Goal: Information Seeking & Learning: Compare options

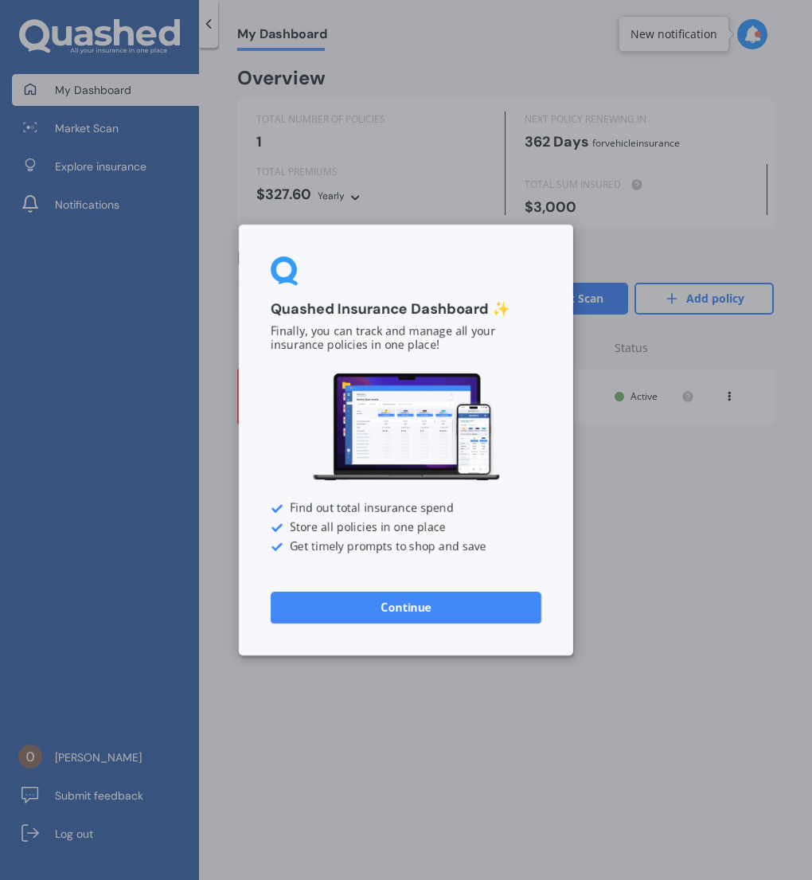
click at [422, 607] on button "Continue" at bounding box center [406, 607] width 271 height 32
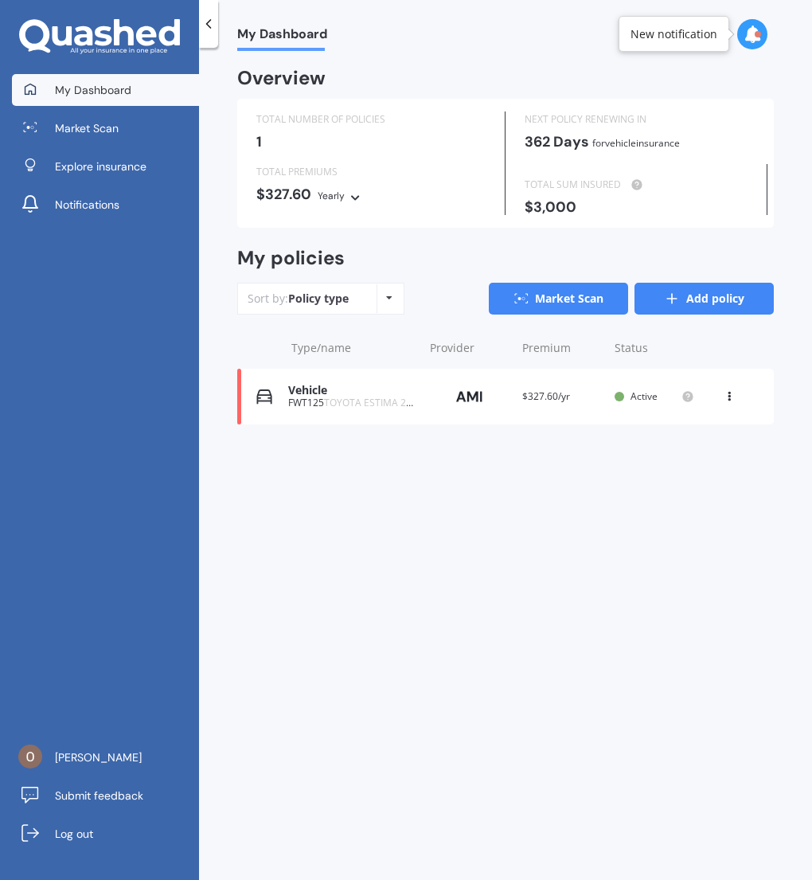
click at [678, 307] on link "Add policy" at bounding box center [703, 299] width 139 height 32
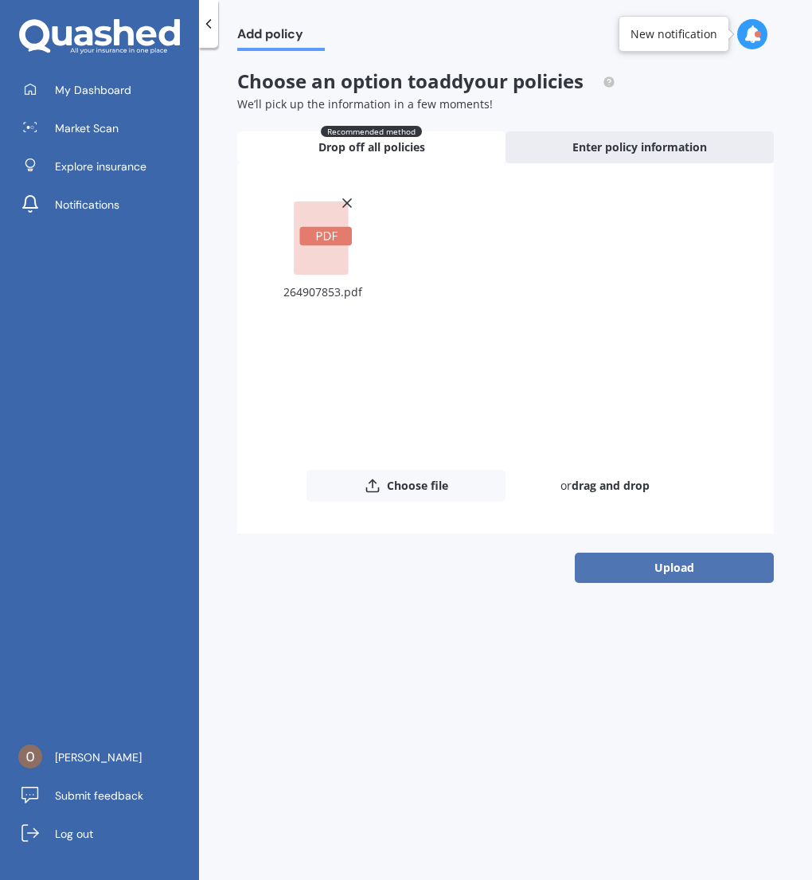
click at [649, 577] on button "Upload" at bounding box center [674, 567] width 199 height 30
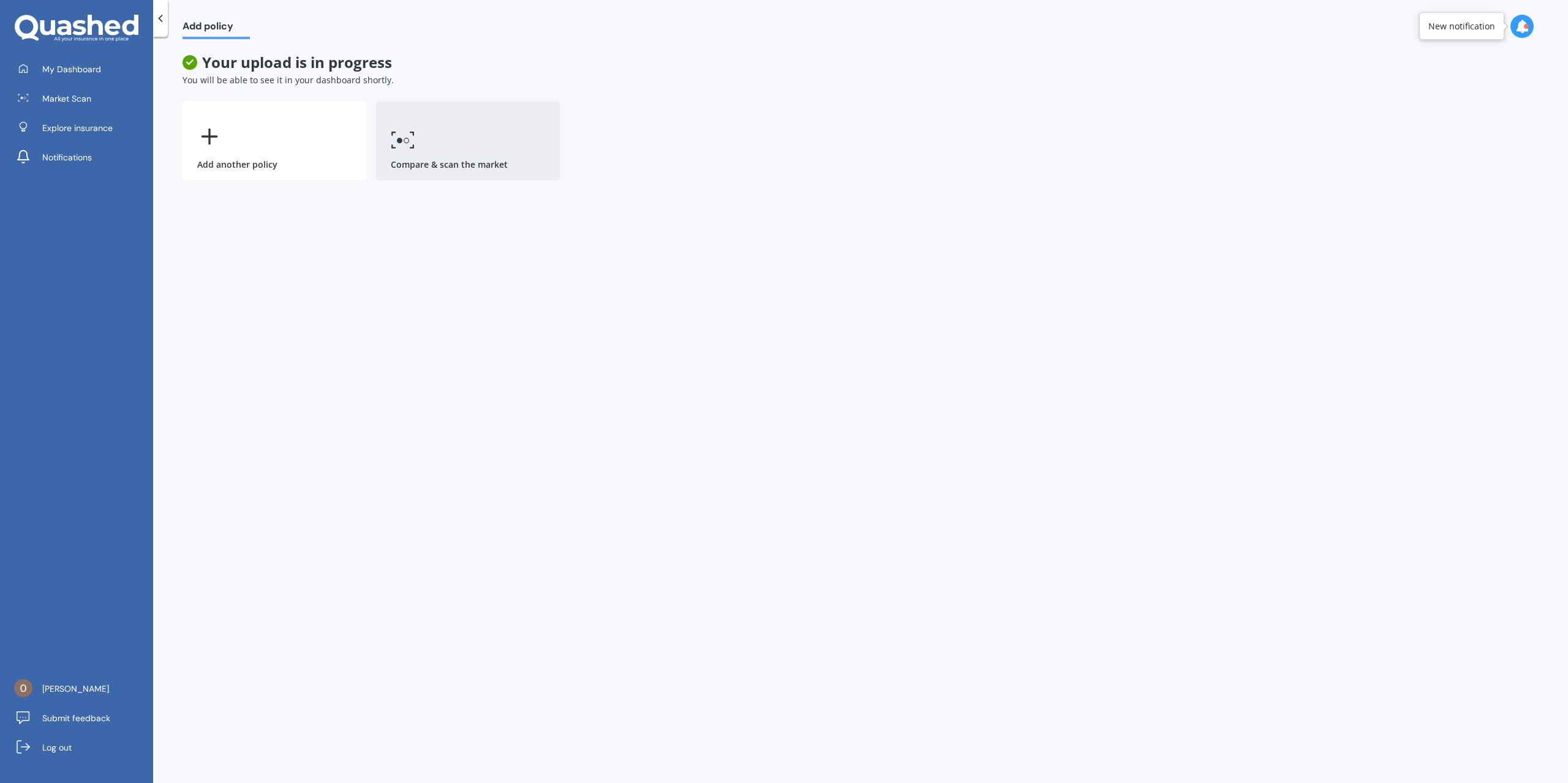
click at [442, 151] on link "Compare & scan the market" at bounding box center [468, 140] width 184 height 79
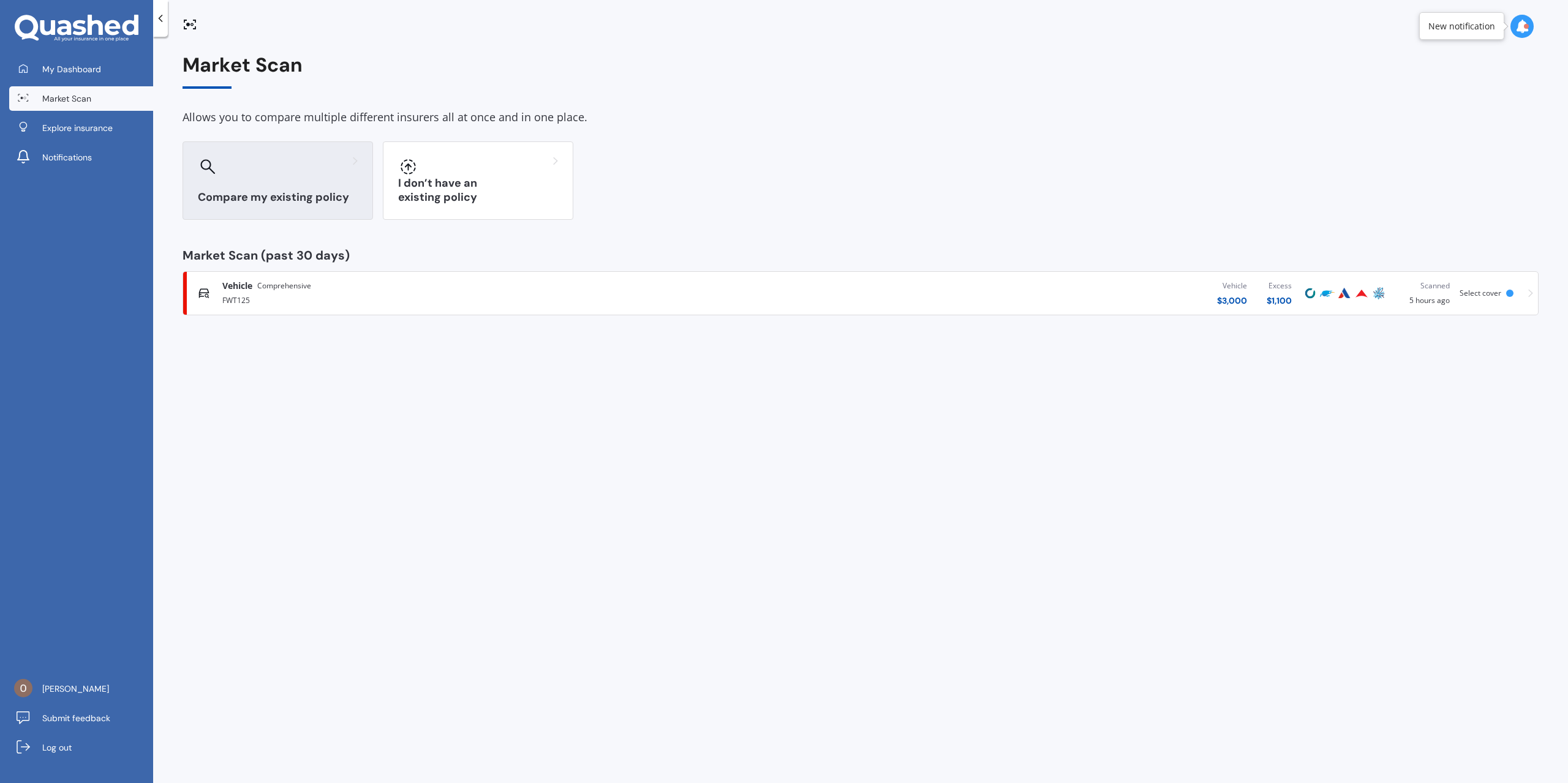
click at [306, 195] on h3 "Compare my existing policy" at bounding box center [278, 198] width 160 height 14
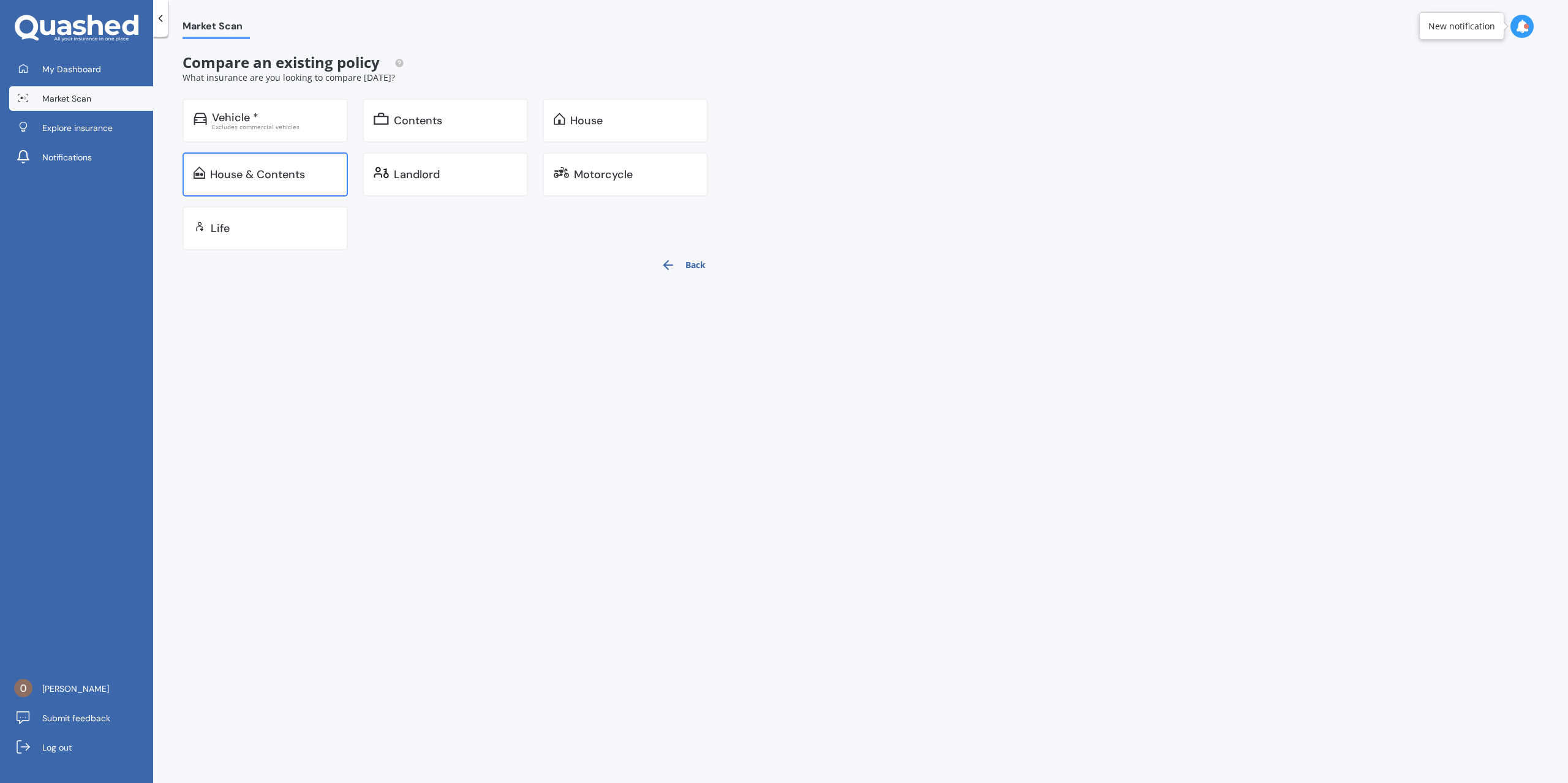
click at [286, 182] on div "House & Contents" at bounding box center [265, 174] width 165 height 44
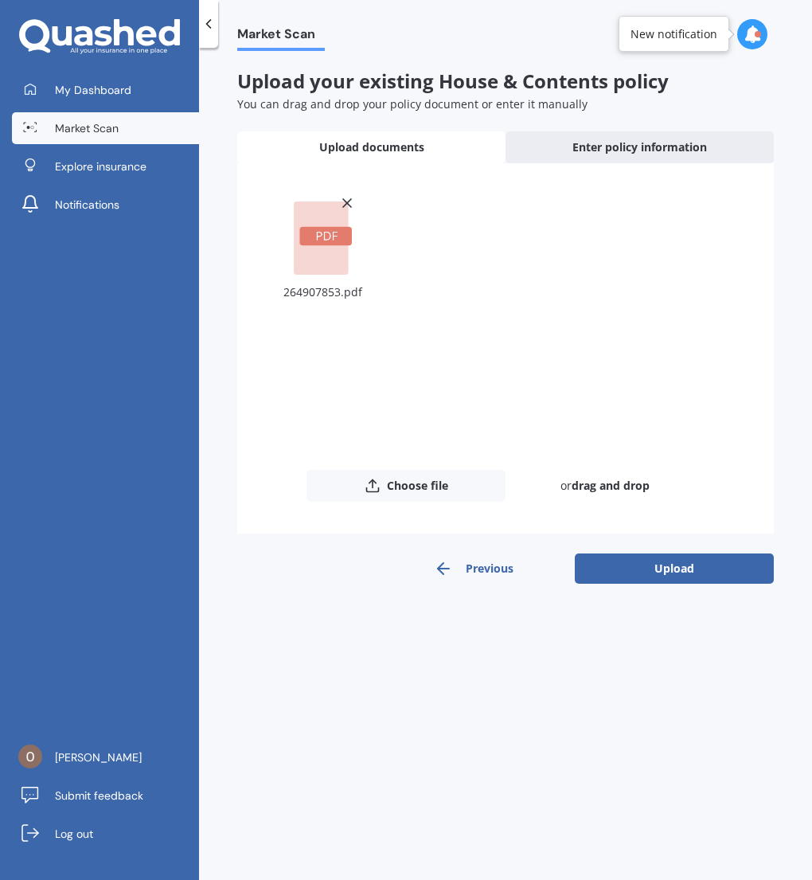
click at [646, 577] on button "Upload" at bounding box center [674, 568] width 199 height 30
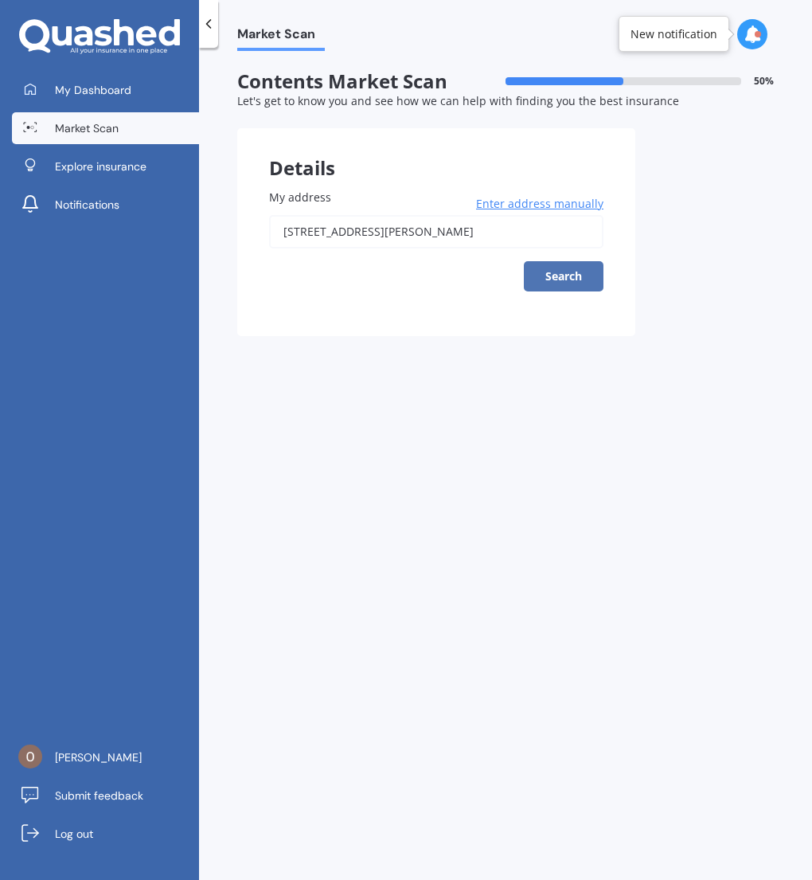
click at [551, 278] on button "Search" at bounding box center [564, 276] width 80 height 30
type input "[STREET_ADDRESS][PERSON_NAME]"
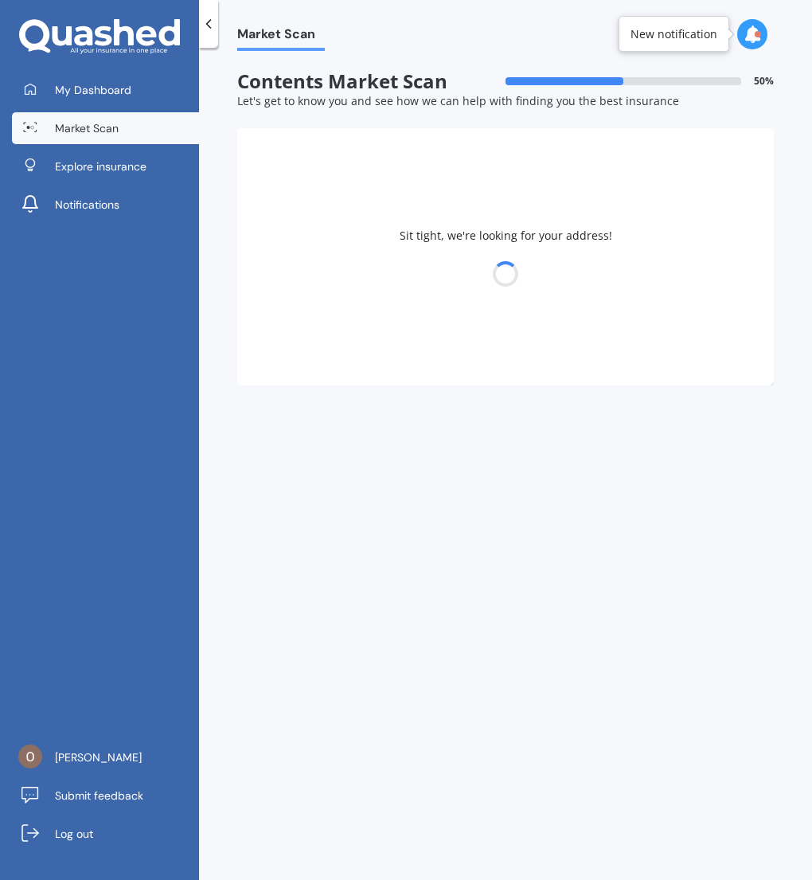
select select "05"
select select "07"
select select "1971"
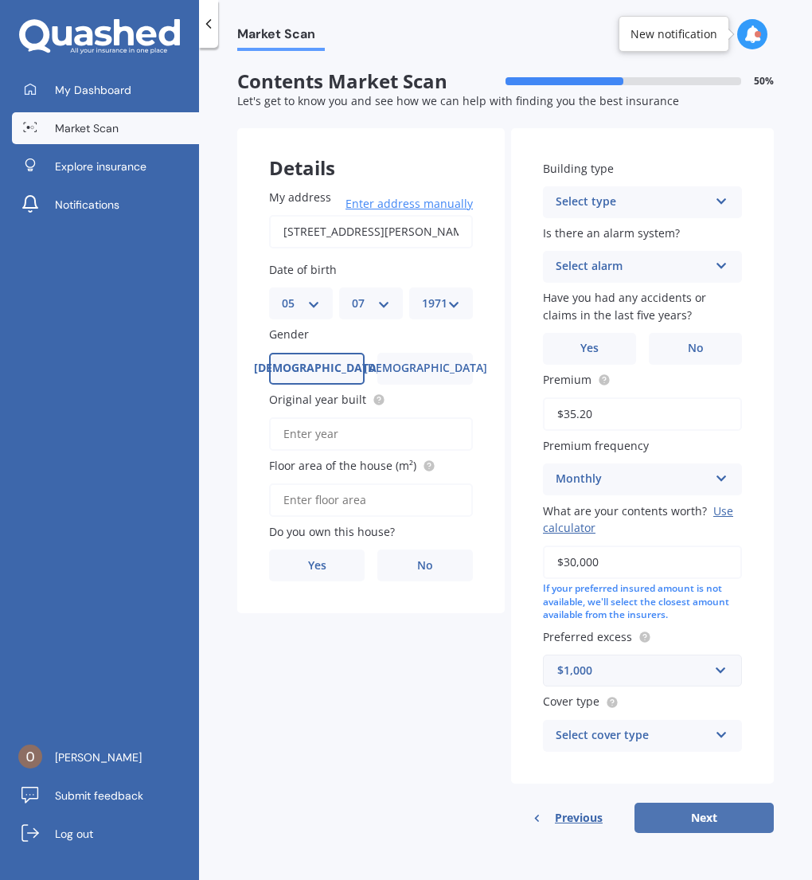
click at [722, 821] on button "Next" at bounding box center [703, 817] width 139 height 30
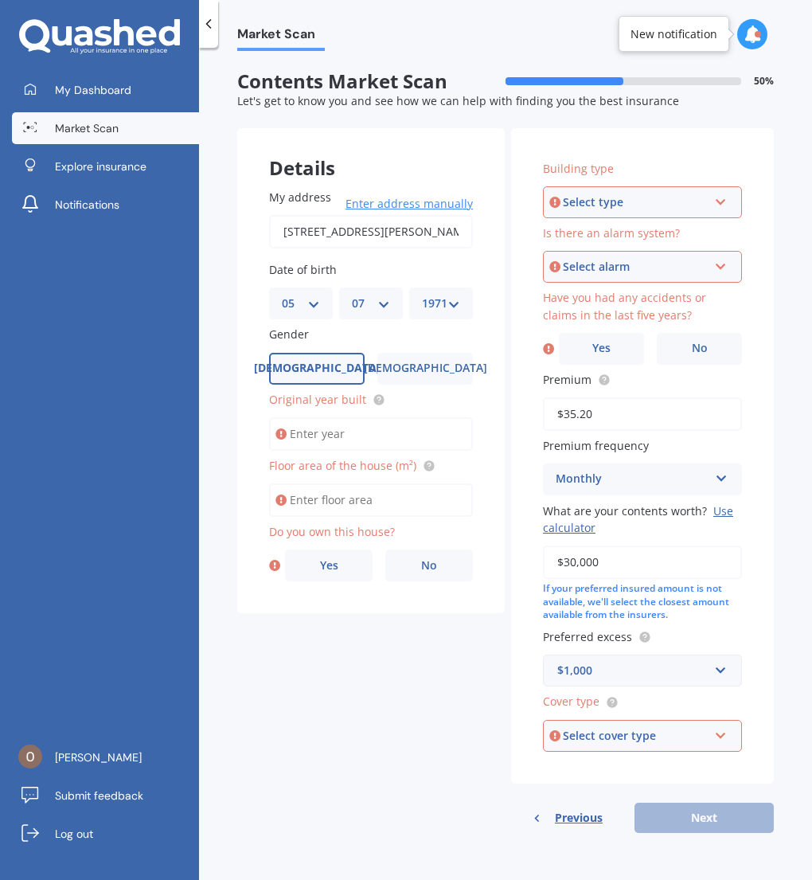
click at [361, 433] on input "Original year built" at bounding box center [371, 433] width 204 height 33
type input "1954"
click at [398, 500] on input "Floor area of the house (m²)" at bounding box center [371, 499] width 204 height 33
click at [396, 501] on input "Floor area of the house (m²)" at bounding box center [371, 499] width 204 height 33
type input "116"
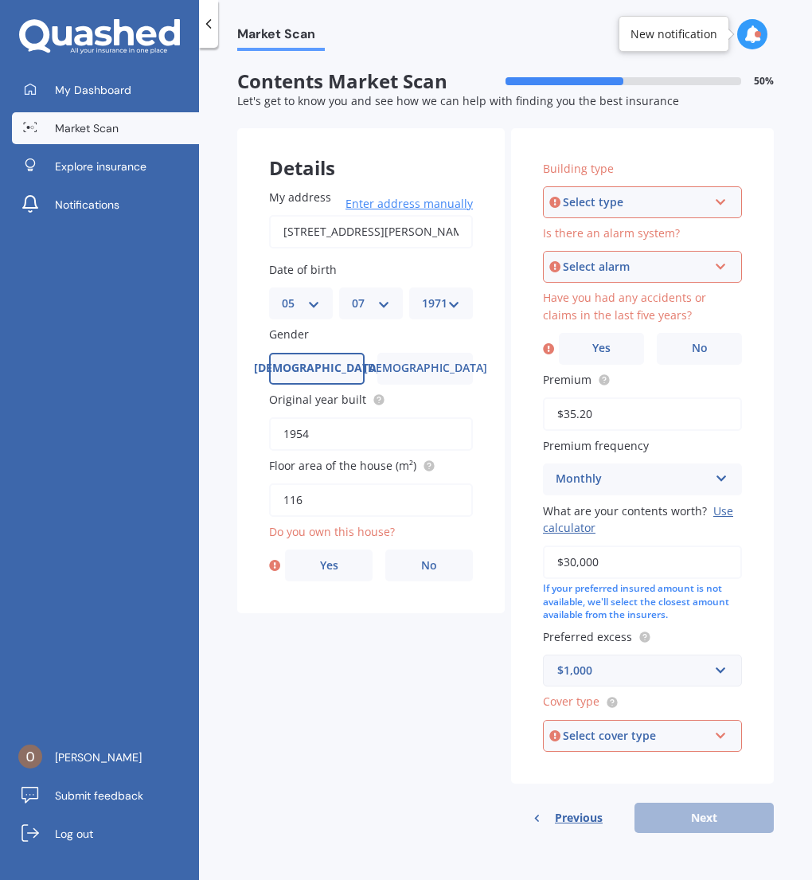
click at [349, 606] on div "My address [STREET_ADDRESS][PERSON_NAME] Enter address manually Search Date of …" at bounding box center [370, 385] width 267 height 457
click at [434, 567] on span "No" at bounding box center [429, 566] width 16 height 14
click at [0, 0] on input "No" at bounding box center [0, 0] width 0 height 0
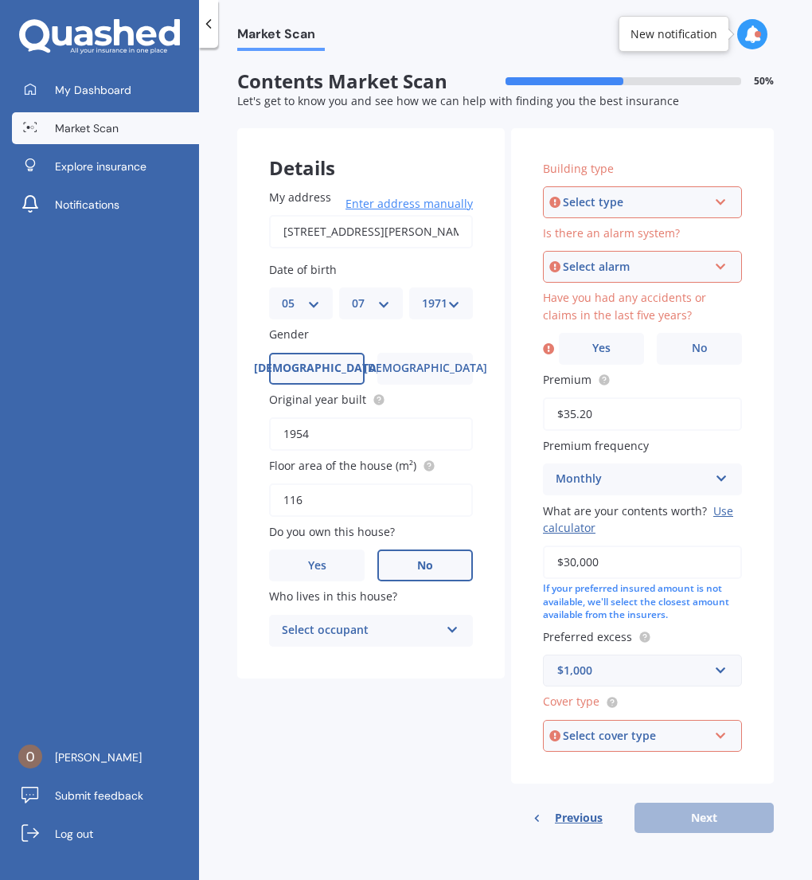
click at [724, 205] on icon at bounding box center [721, 198] width 14 height 11
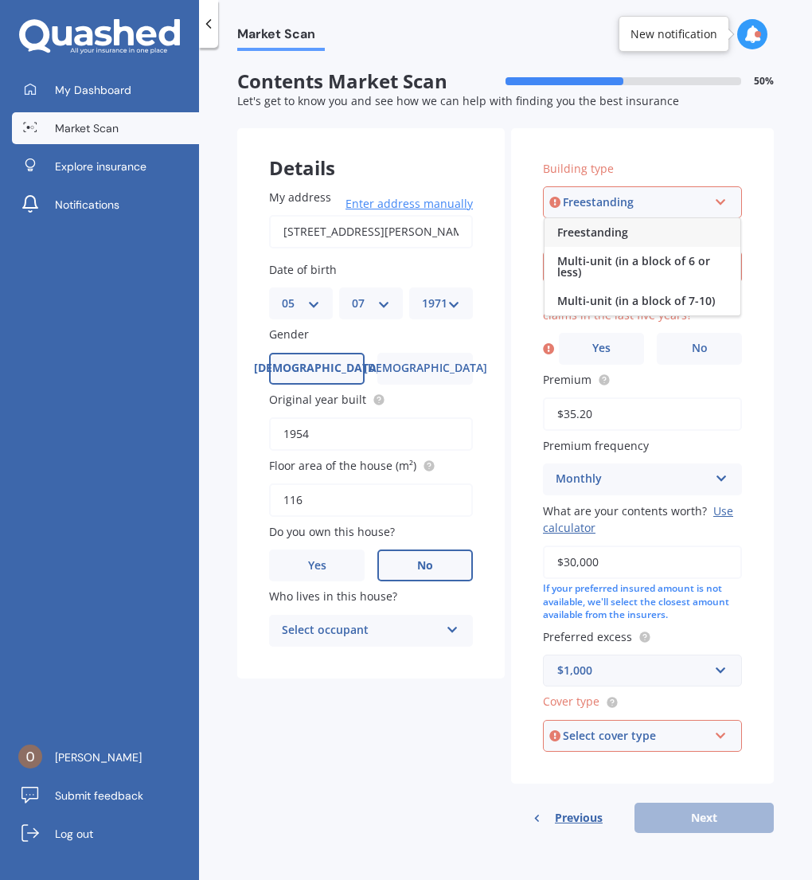
click at [603, 240] on div "Freestanding" at bounding box center [642, 232] width 196 height 29
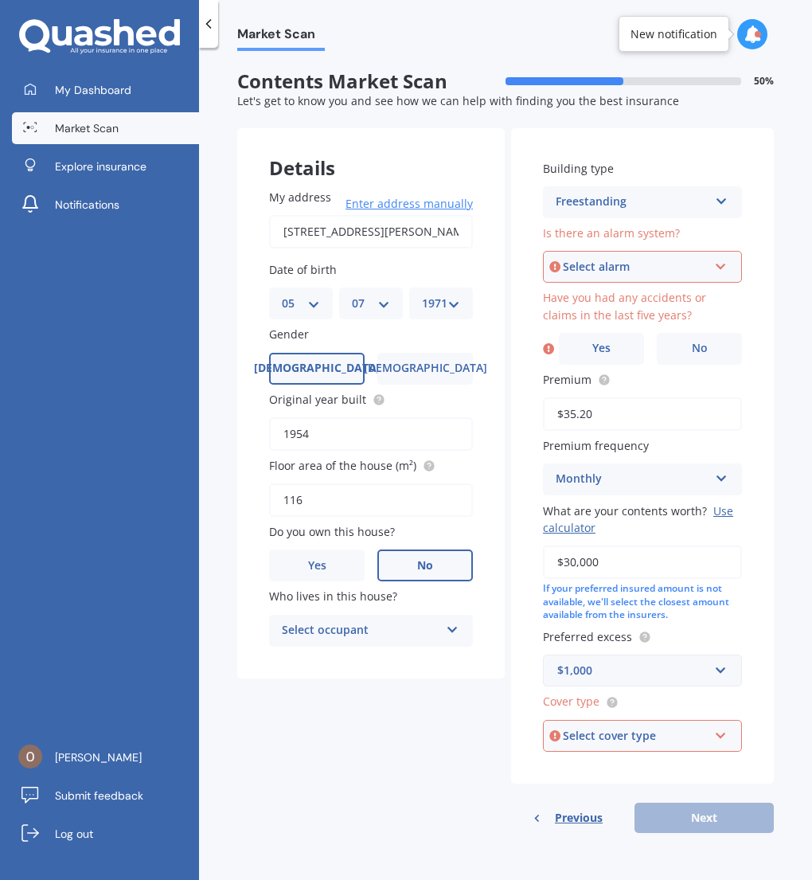
click at [716, 267] on icon at bounding box center [721, 263] width 14 height 11
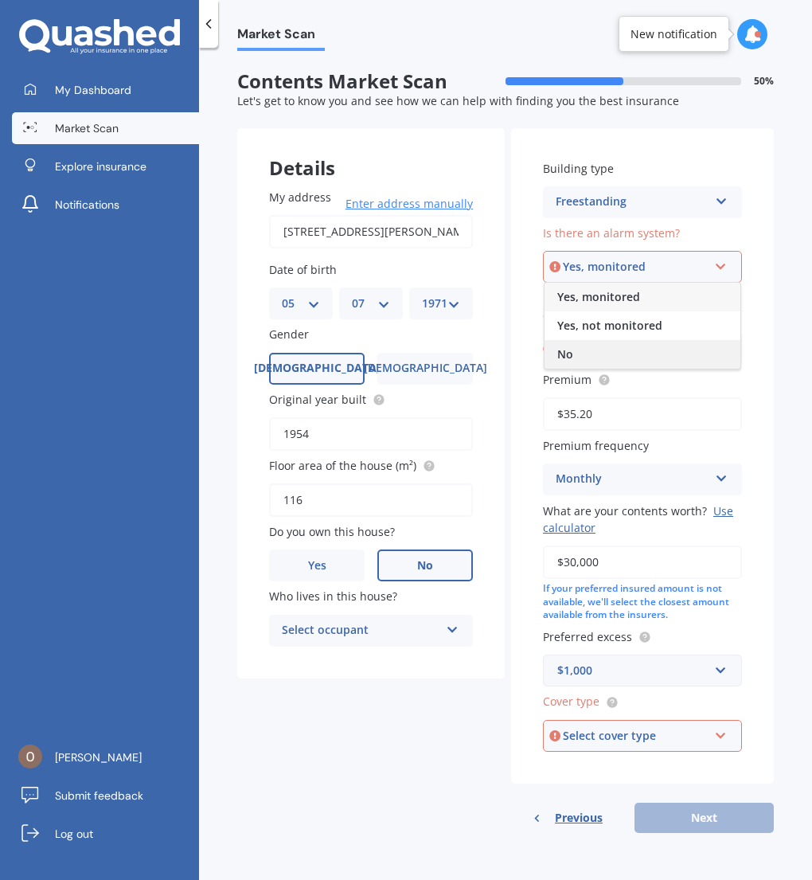
click at [623, 348] on div "No" at bounding box center [642, 354] width 196 height 29
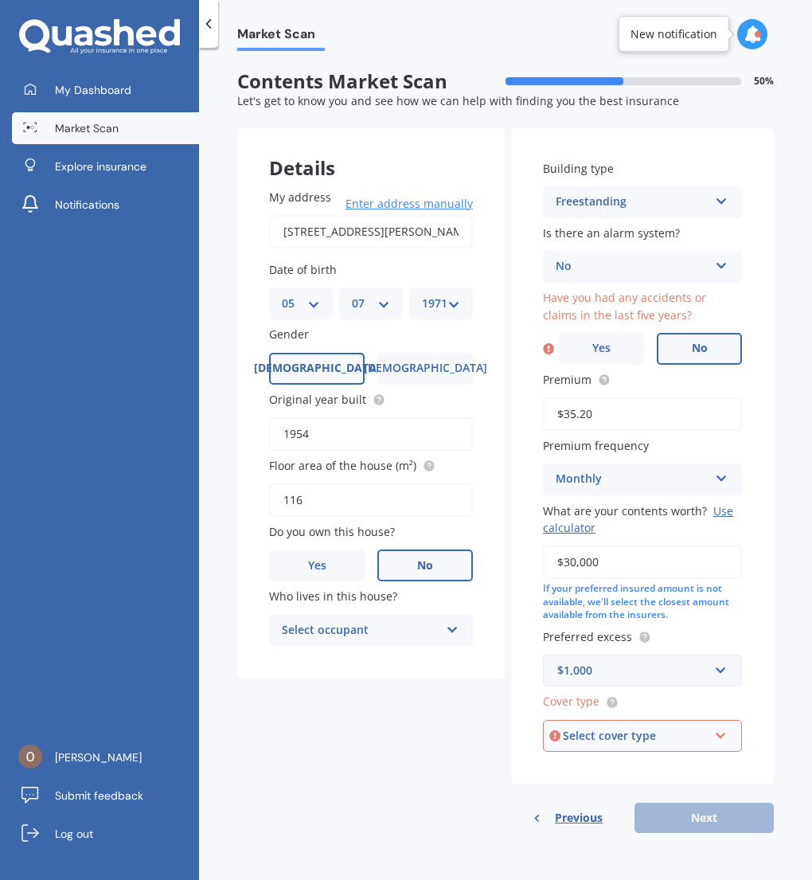
click at [708, 352] on label "No" at bounding box center [699, 349] width 85 height 32
click at [0, 0] on input "No" at bounding box center [0, 0] width 0 height 0
click at [726, 739] on div "Select cover type Premier Contents Advanced Contents Standard Contents Contents…" at bounding box center [642, 736] width 199 height 32
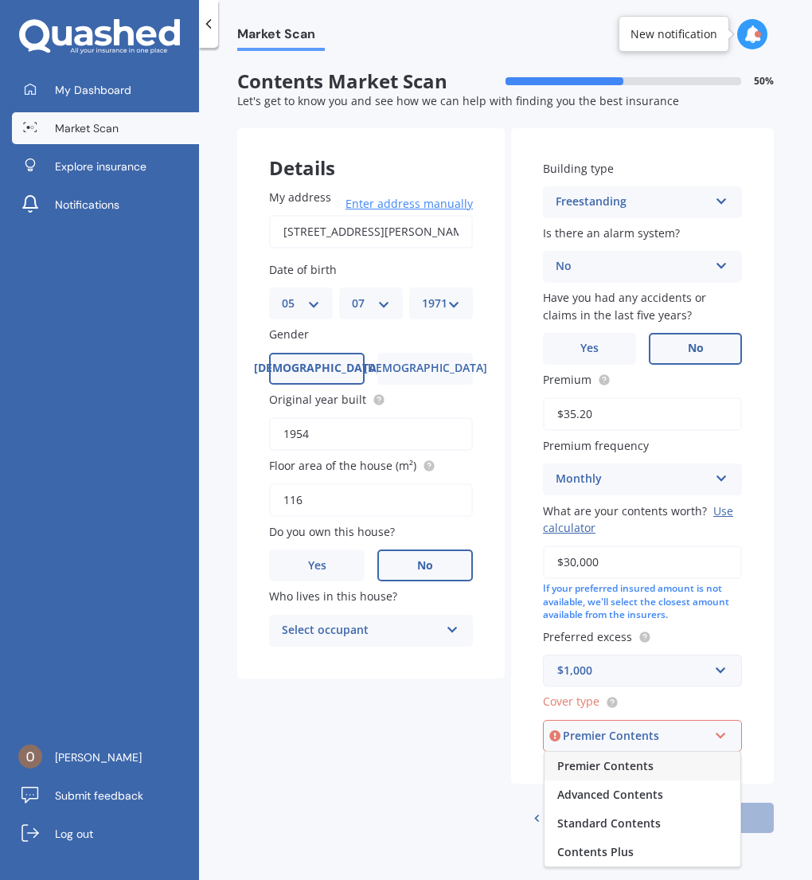
click at [624, 765] on span "Premier Contents" at bounding box center [605, 765] width 96 height 15
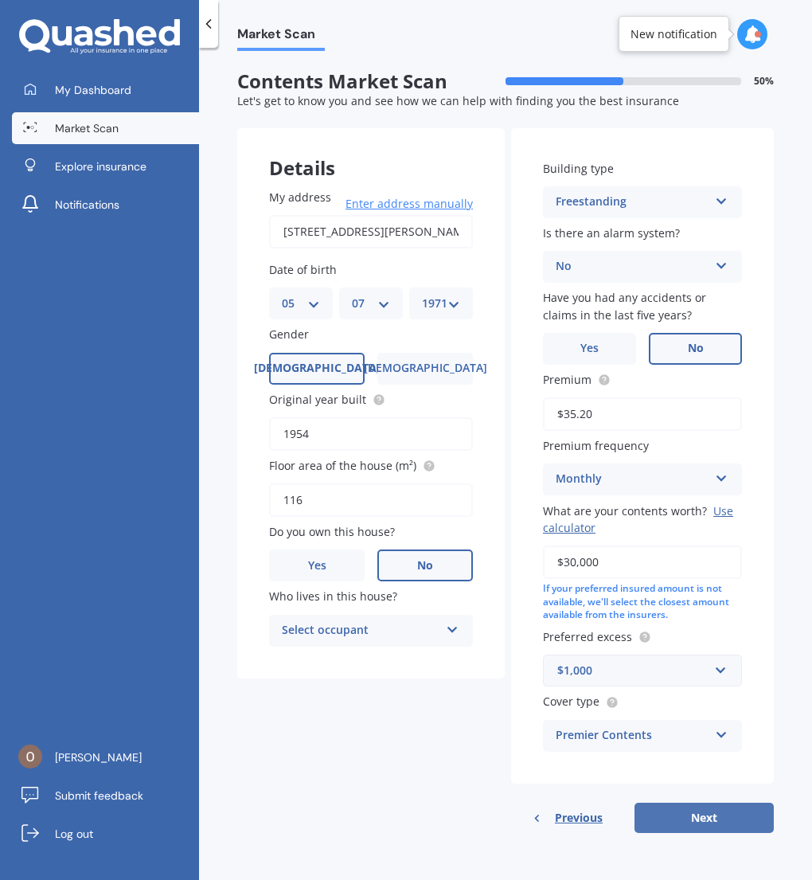
click at [703, 814] on button "Next" at bounding box center [703, 817] width 139 height 30
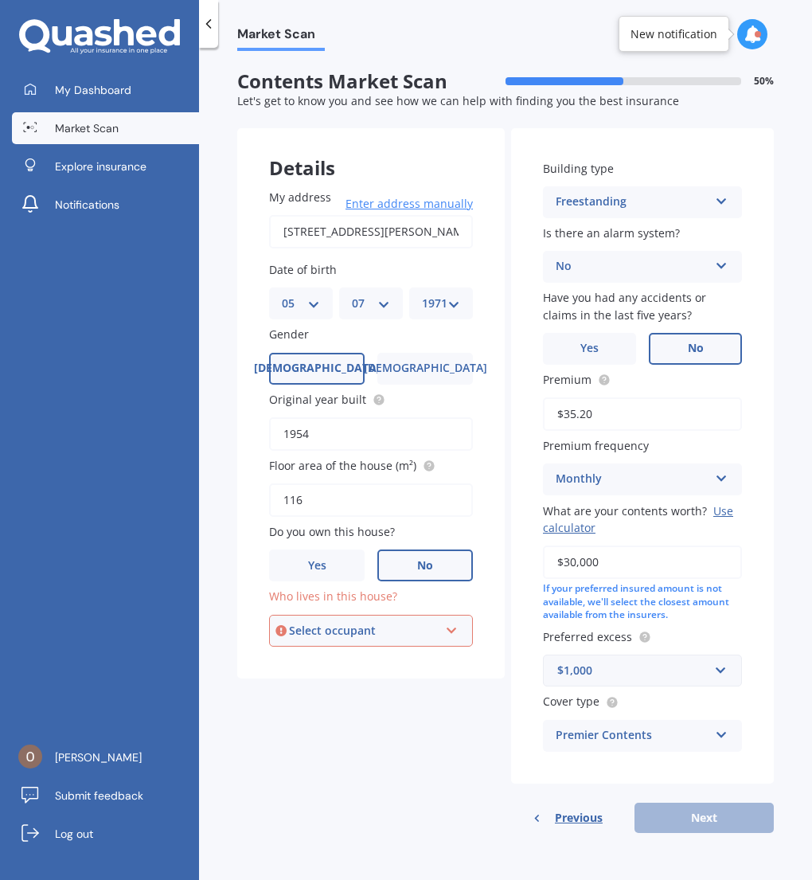
click at [446, 630] on icon at bounding box center [452, 627] width 14 height 11
click at [435, 661] on div "Tenant" at bounding box center [371, 660] width 201 height 29
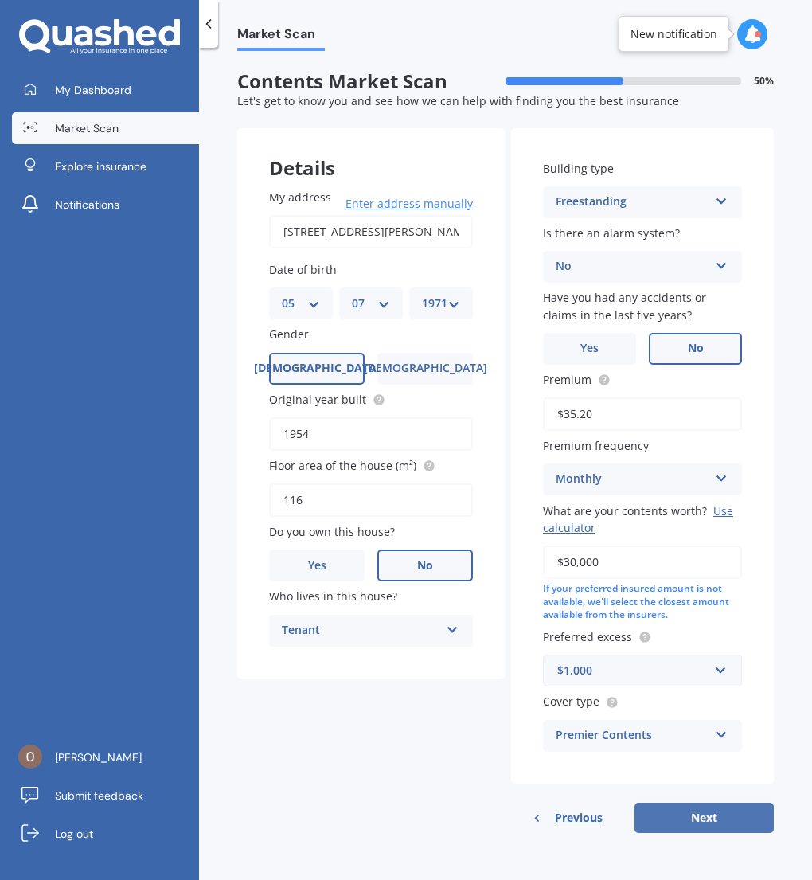
click at [688, 832] on form "Contents Market Scan 50 % Let's get to know you and see how we can help with fi…" at bounding box center [505, 457] width 536 height 775
click at [710, 818] on button "Next" at bounding box center [703, 817] width 139 height 30
select select "05"
select select "07"
select select "1971"
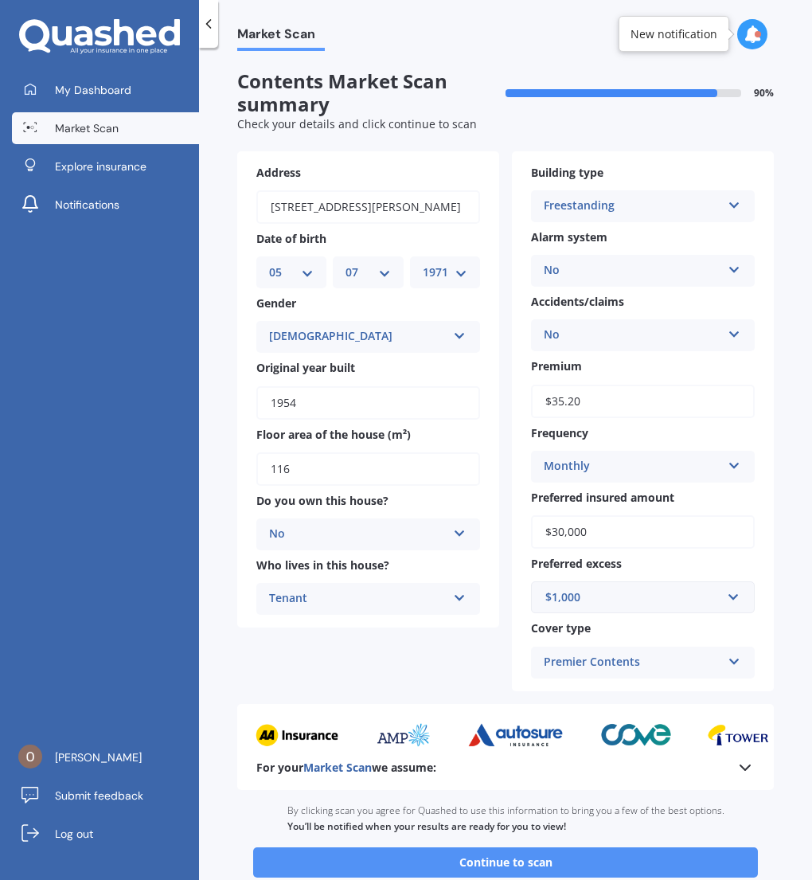
click at [519, 860] on button "Continue to scan" at bounding box center [505, 862] width 505 height 30
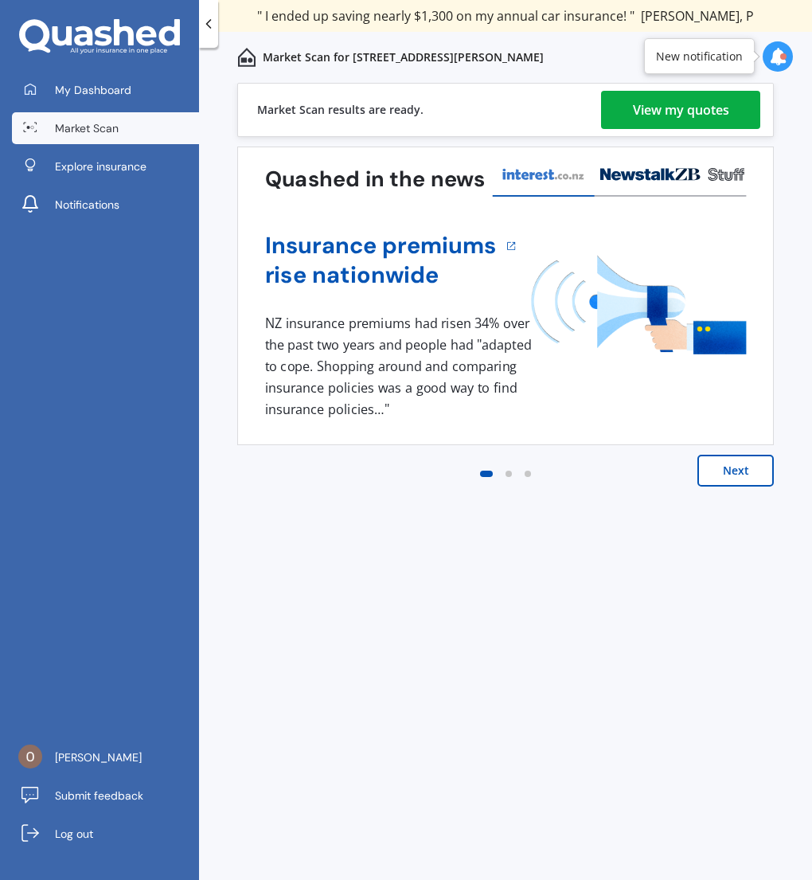
click at [671, 120] on div "View my quotes" at bounding box center [681, 110] width 96 height 38
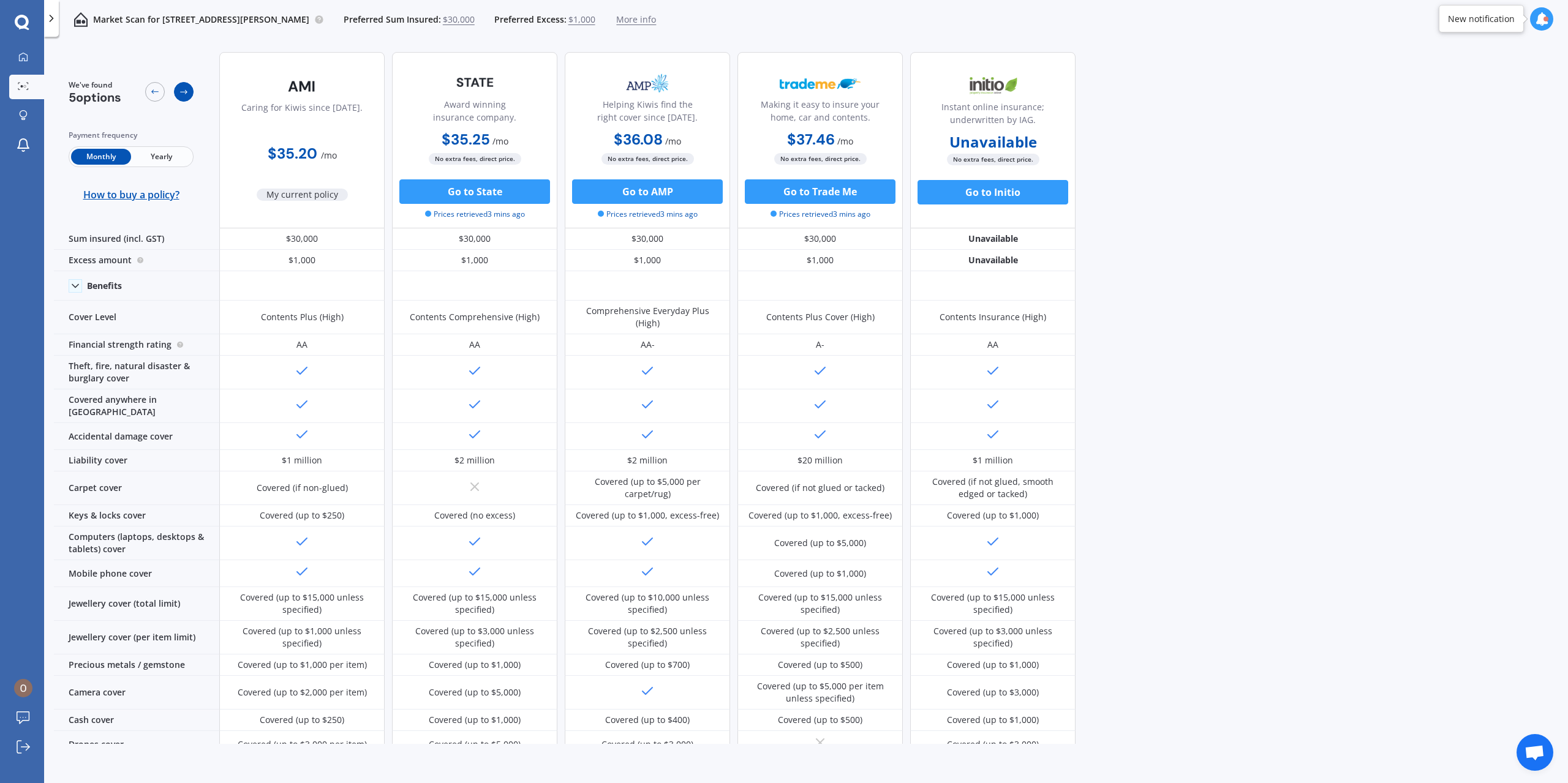
click at [185, 94] on icon at bounding box center [184, 92] width 8 height 5
click at [152, 91] on icon at bounding box center [155, 92] width 10 height 10
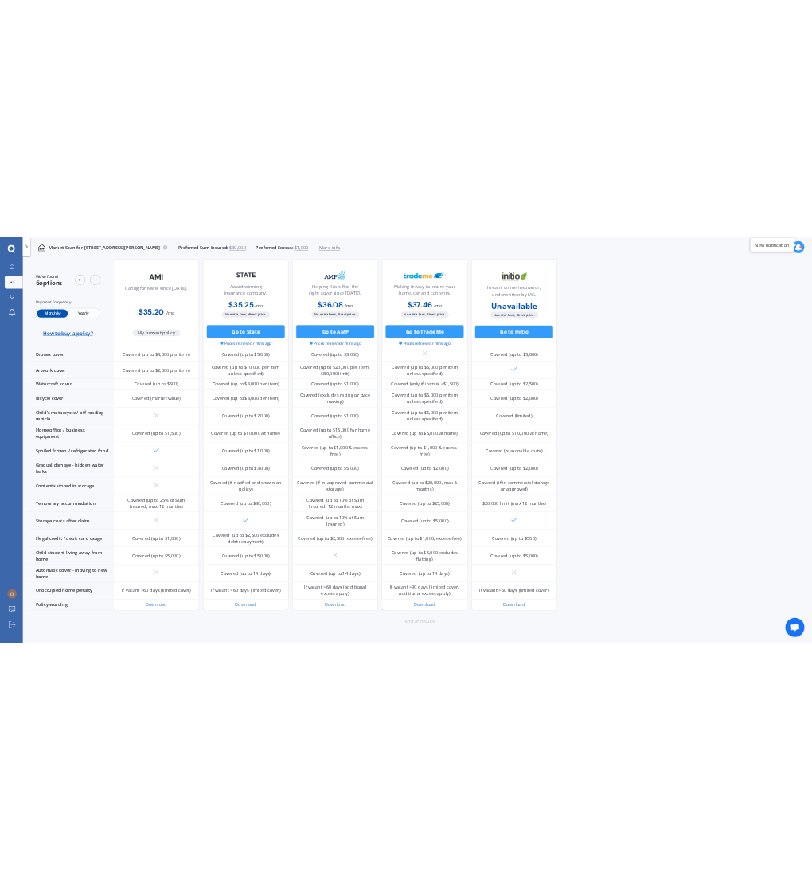
scroll to position [540, 0]
